Goal: Task Accomplishment & Management: Use online tool/utility

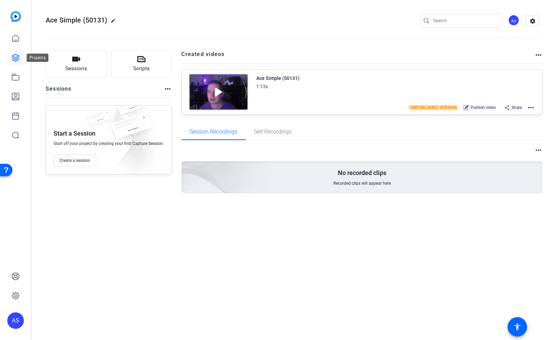
click at [18, 55] on icon at bounding box center [15, 57] width 7 height 7
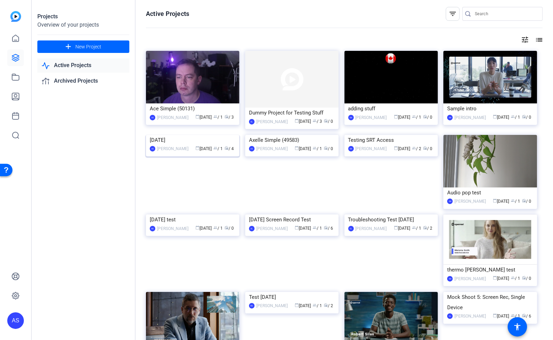
click at [174, 145] on div "July 10, 2025" at bounding box center [193, 140] width 86 height 10
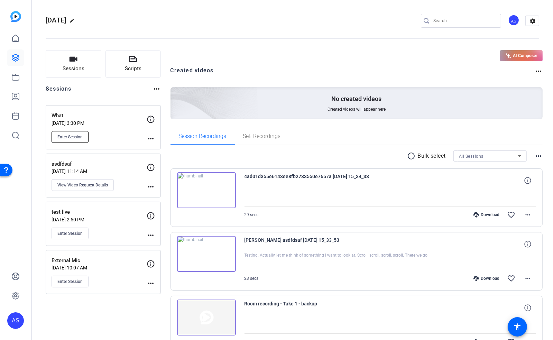
click at [73, 139] on span "Enter Session" at bounding box center [69, 137] width 25 height 6
click at [72, 277] on button "Enter Session" at bounding box center [69, 281] width 37 height 12
click at [152, 140] on mat-icon "more_horiz" at bounding box center [151, 138] width 8 height 8
click at [168, 150] on span "Edit Session" at bounding box center [167, 148] width 31 height 8
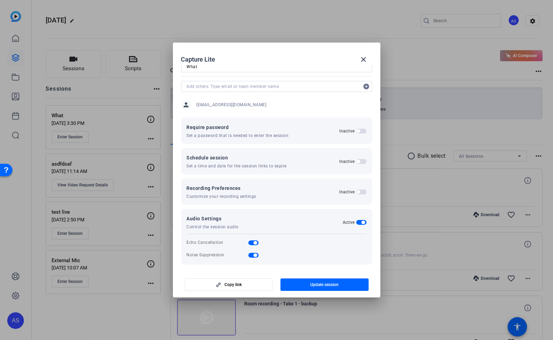
scroll to position [25, 0]
click at [356, 189] on span "button" at bounding box center [357, 189] width 3 height 3
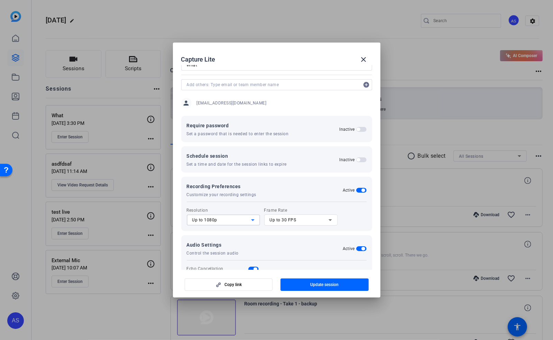
click at [237, 220] on div "Up to 1080p" at bounding box center [221, 220] width 59 height 8
click at [300, 197] on div at bounding box center [276, 170] width 553 height 340
click at [360, 57] on mat-icon "close" at bounding box center [363, 59] width 8 height 8
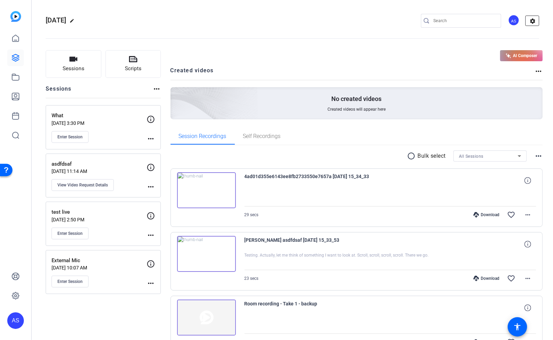
drag, startPoint x: 528, startPoint y: 22, endPoint x: 524, endPoint y: 22, distance: 3.5
click at [528, 22] on mat-icon "settings" at bounding box center [532, 21] width 14 height 10
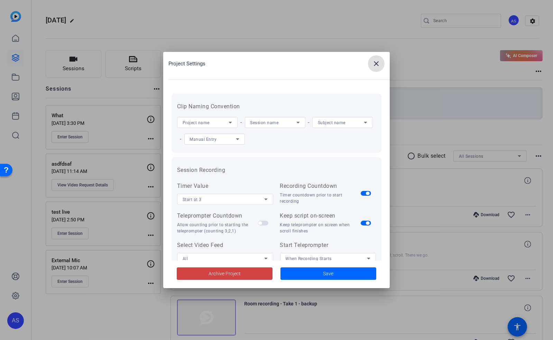
scroll to position [0, 0]
click at [378, 66] on mat-icon "close" at bounding box center [376, 63] width 8 height 8
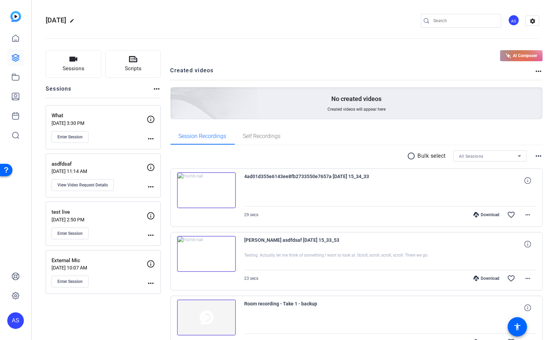
click at [149, 282] on mat-icon "more_horiz" at bounding box center [151, 283] width 8 height 8
click at [159, 292] on span "Edit Session" at bounding box center [167, 292] width 31 height 8
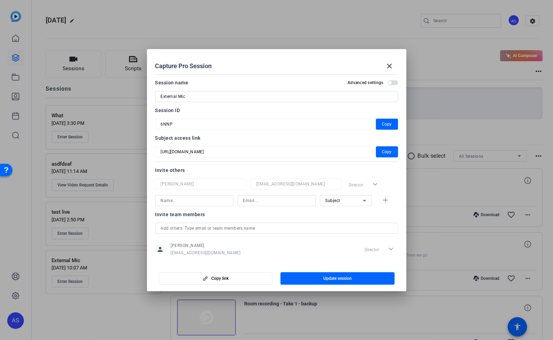
click at [388, 83] on span "button" at bounding box center [392, 82] width 10 height 5
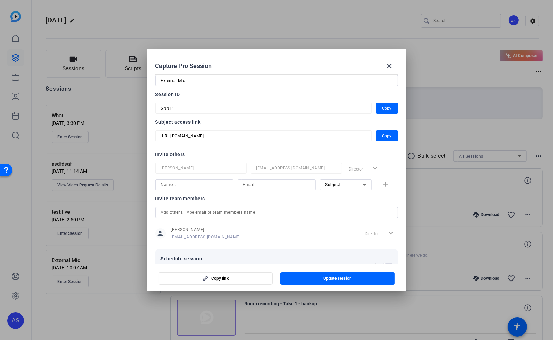
scroll to position [40, 0]
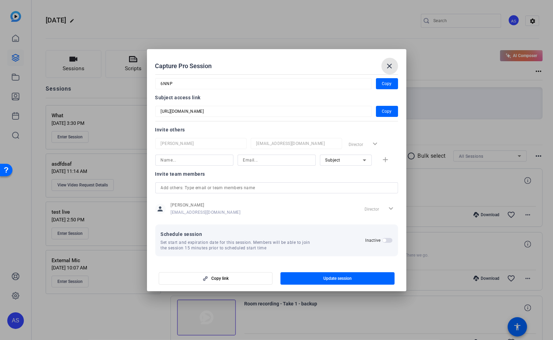
drag, startPoint x: 393, startPoint y: 67, endPoint x: 384, endPoint y: 69, distance: 8.6
click at [393, 67] on mat-icon "close" at bounding box center [389, 66] width 8 height 8
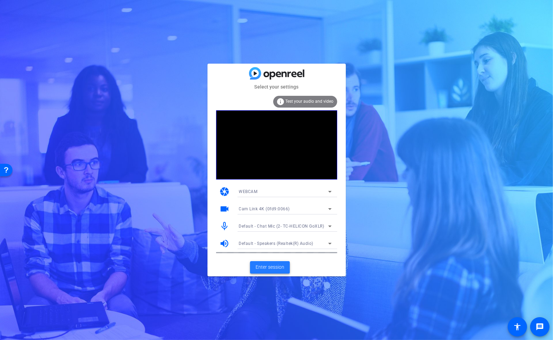
click at [264, 266] on span "Enter session" at bounding box center [269, 266] width 29 height 7
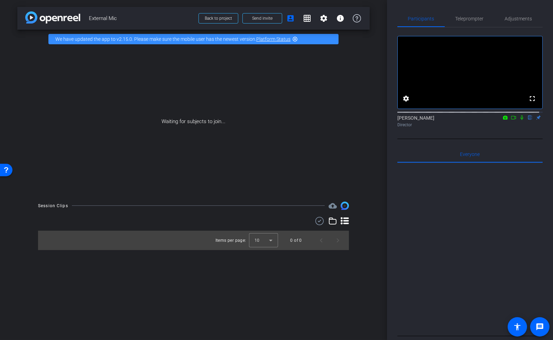
click at [502, 120] on icon at bounding box center [505, 117] width 6 height 5
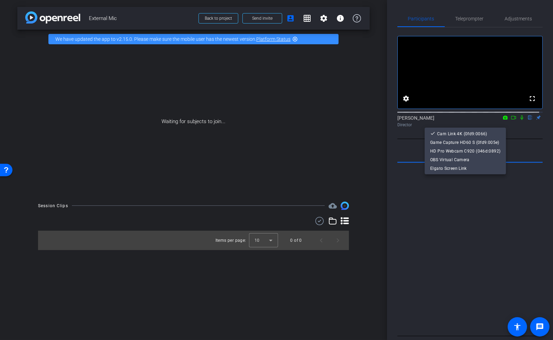
click at [0, 0] on div at bounding box center [0, 0] width 0 height 0
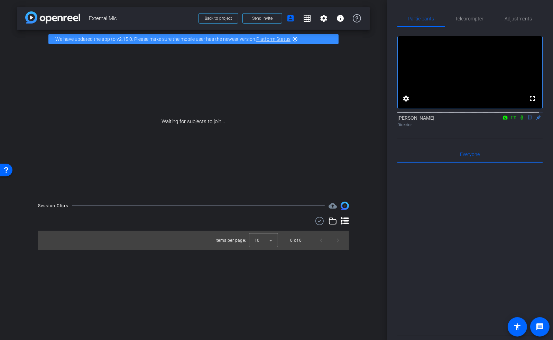
click at [510, 120] on icon at bounding box center [513, 117] width 6 height 5
click at [519, 120] on icon at bounding box center [522, 117] width 6 height 5
click at [407, 103] on mat-icon "settings" at bounding box center [406, 98] width 8 height 8
click at [451, 142] on icon at bounding box center [452, 141] width 8 height 8
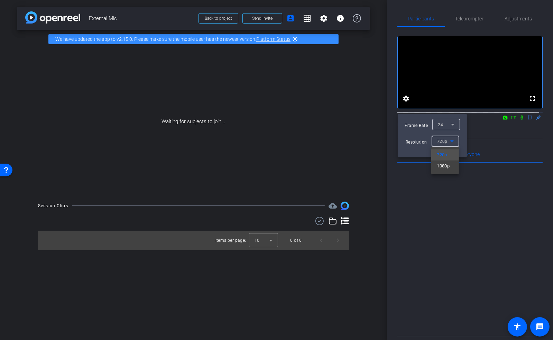
click at [481, 134] on div at bounding box center [276, 170] width 553 height 340
click at [451, 142] on icon at bounding box center [452, 141] width 8 height 8
click at [478, 142] on div at bounding box center [276, 170] width 553 height 340
click at [453, 141] on icon at bounding box center [451, 141] width 3 height 2
click at [447, 163] on span "1080p" at bounding box center [443, 166] width 13 height 8
